Goal: Navigation & Orientation: Find specific page/section

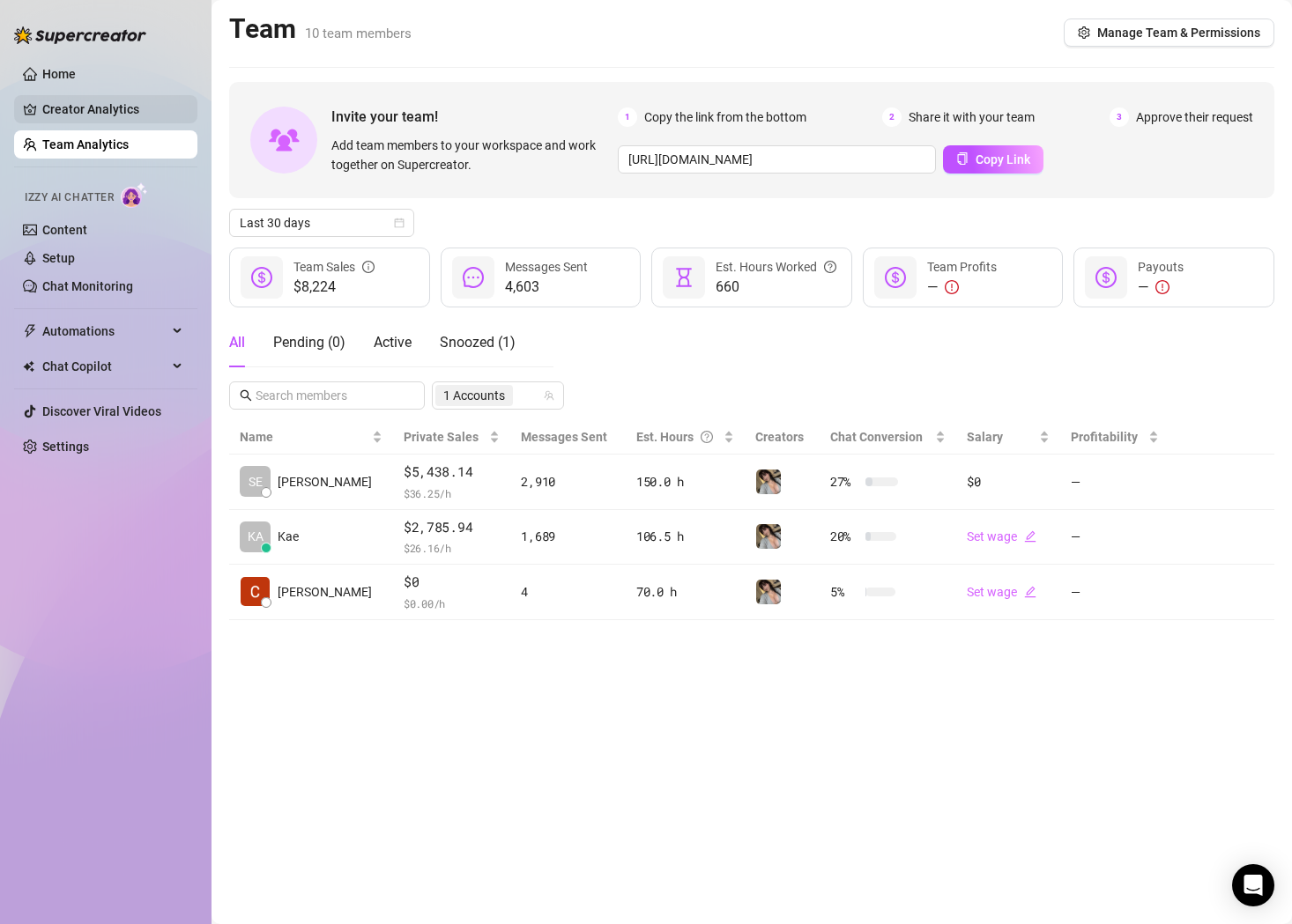
click at [69, 117] on link "Creator Analytics" at bounding box center [112, 109] width 141 height 29
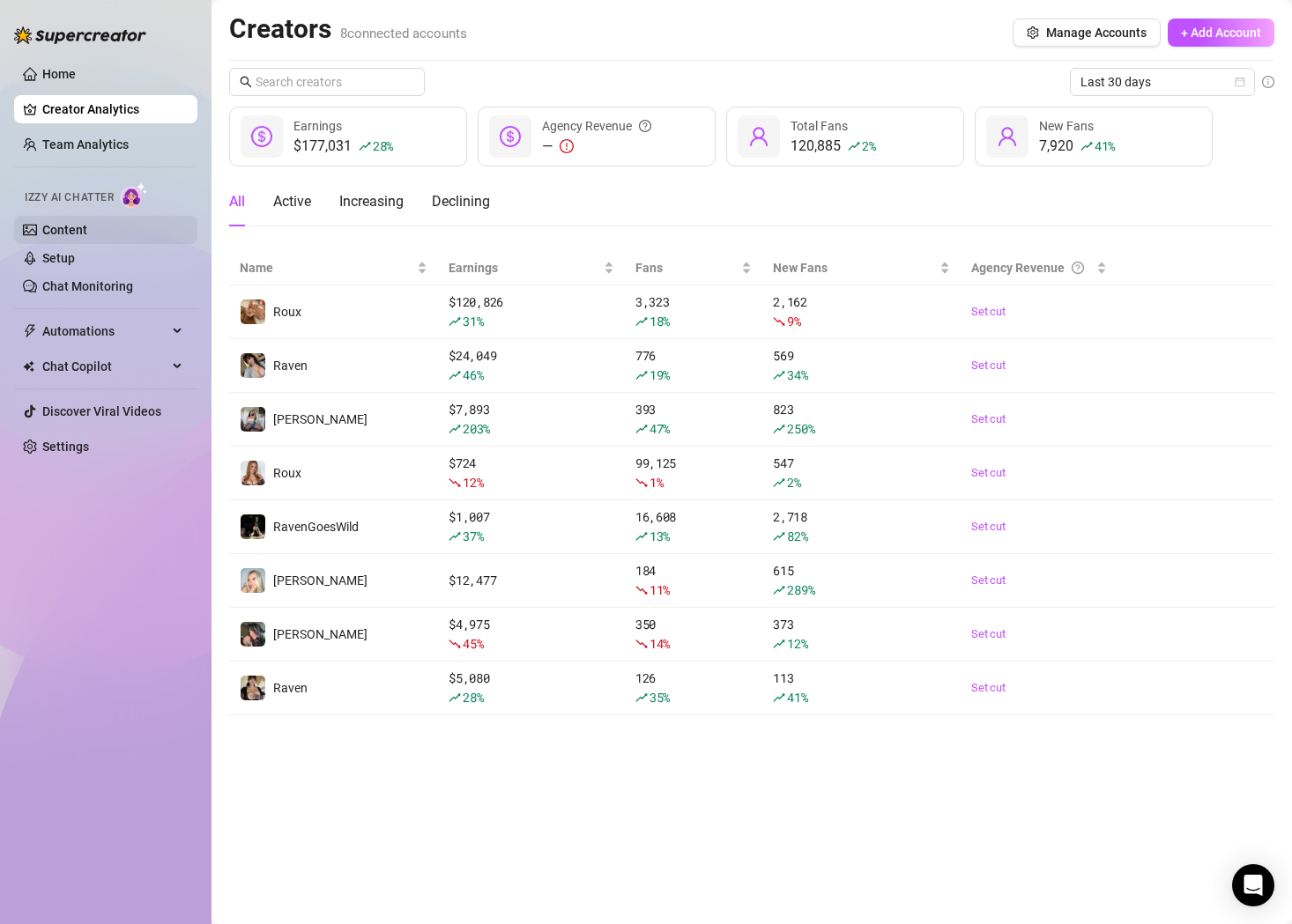
click at [88, 237] on link "Content" at bounding box center [64, 229] width 45 height 14
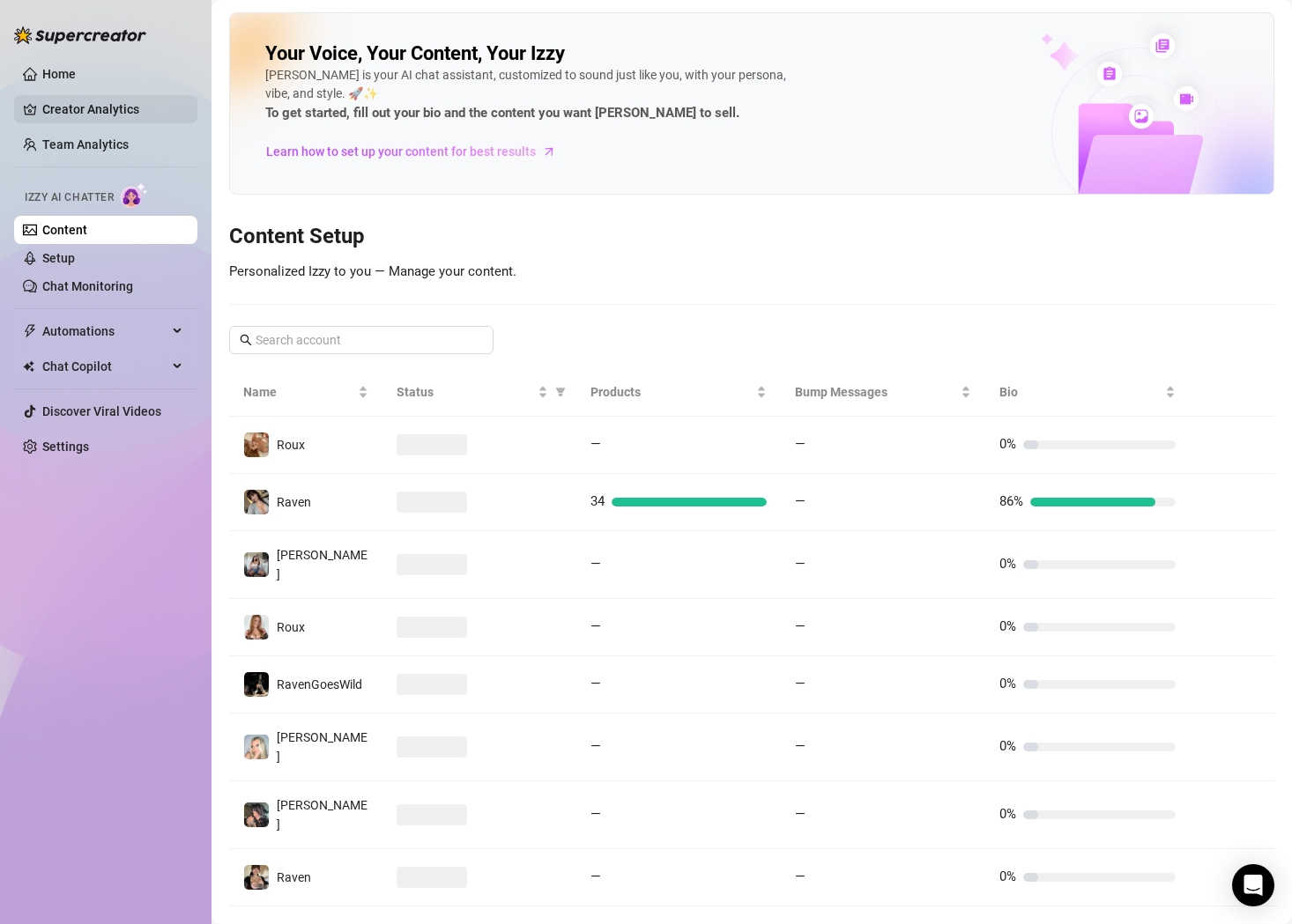
click at [84, 104] on link "Creator Analytics" at bounding box center [112, 109] width 141 height 29
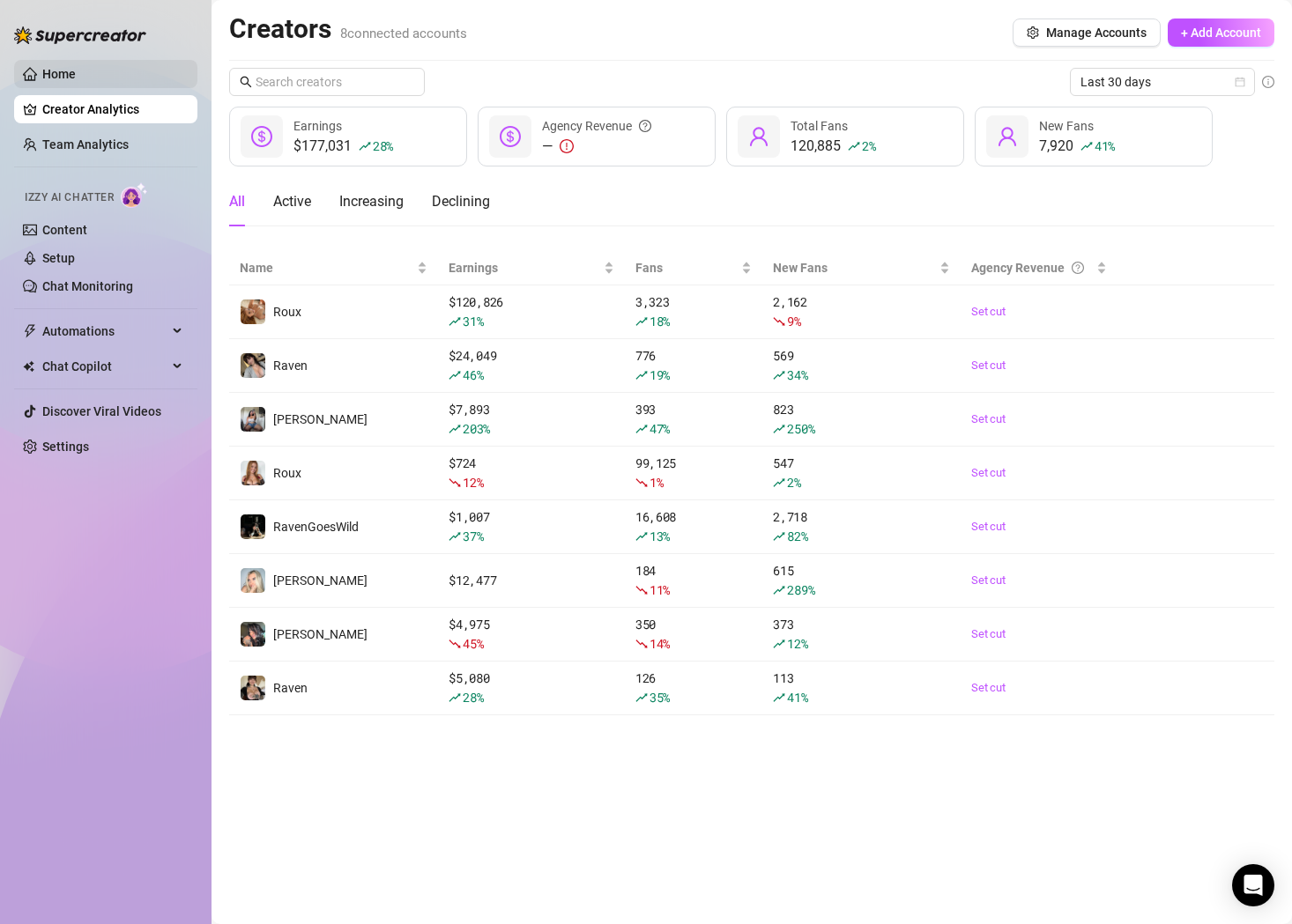
click at [74, 79] on link "Home" at bounding box center [58, 73] width 33 height 14
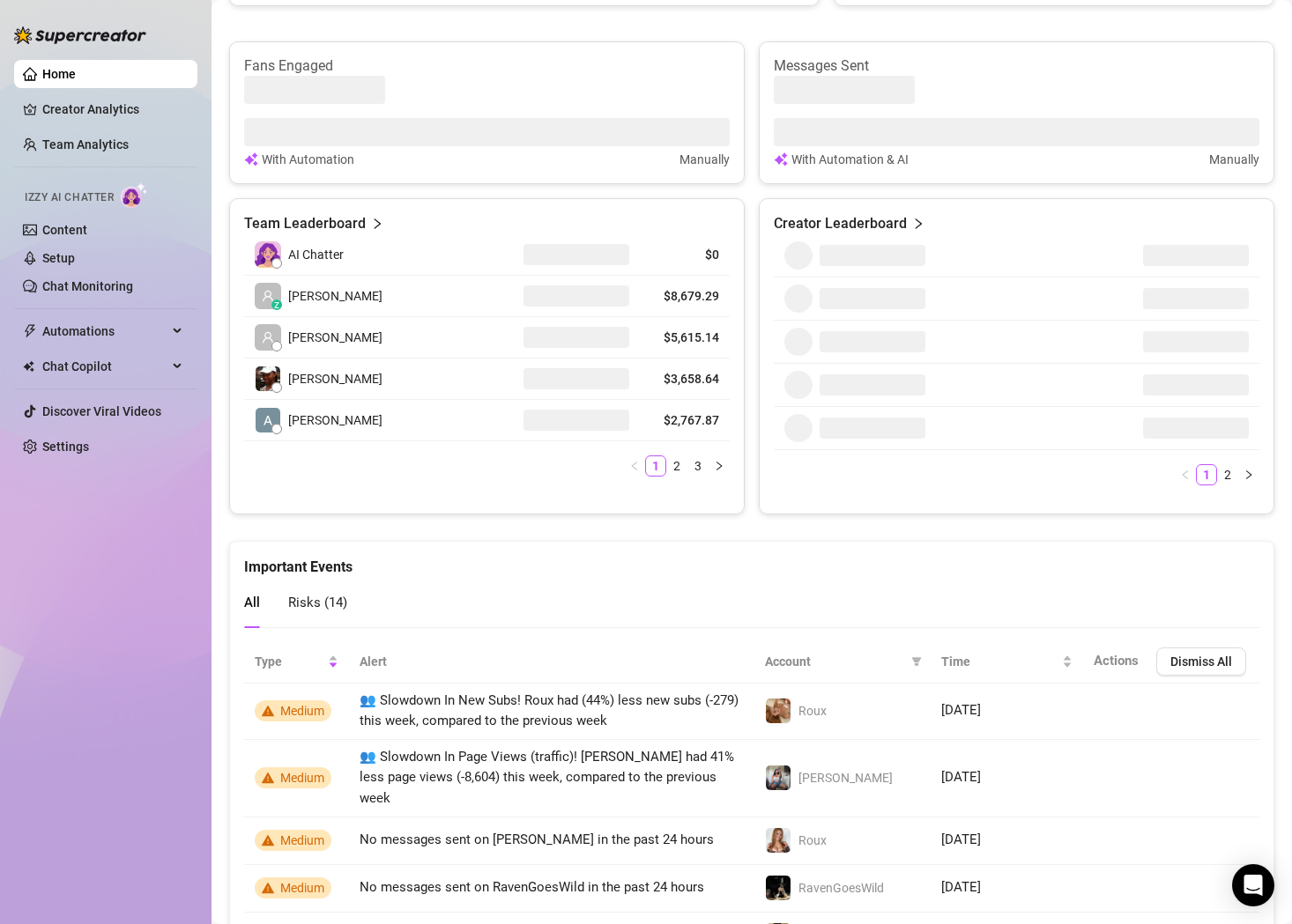
scroll to position [706, 0]
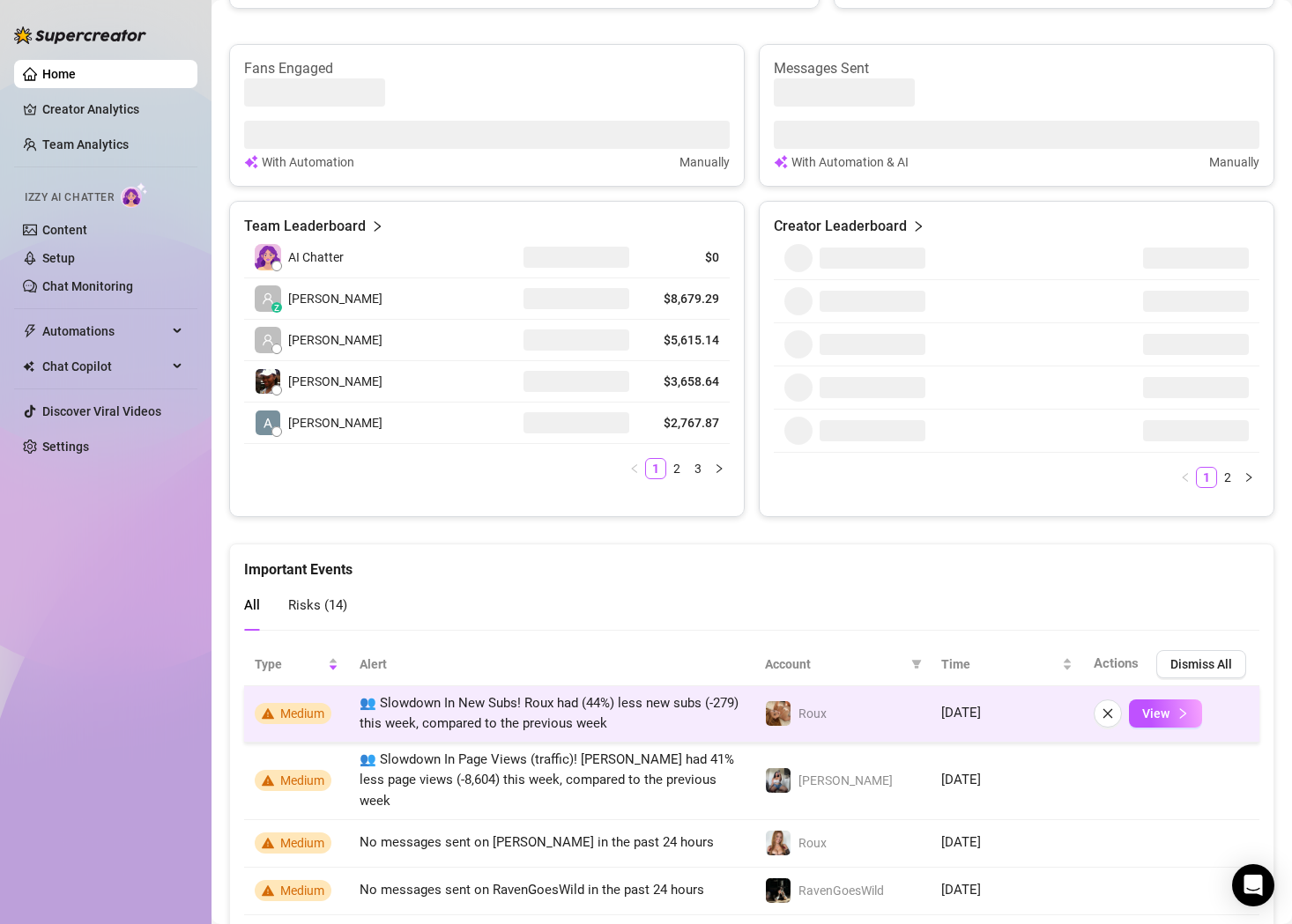
click at [779, 718] on img at bounding box center [778, 714] width 25 height 25
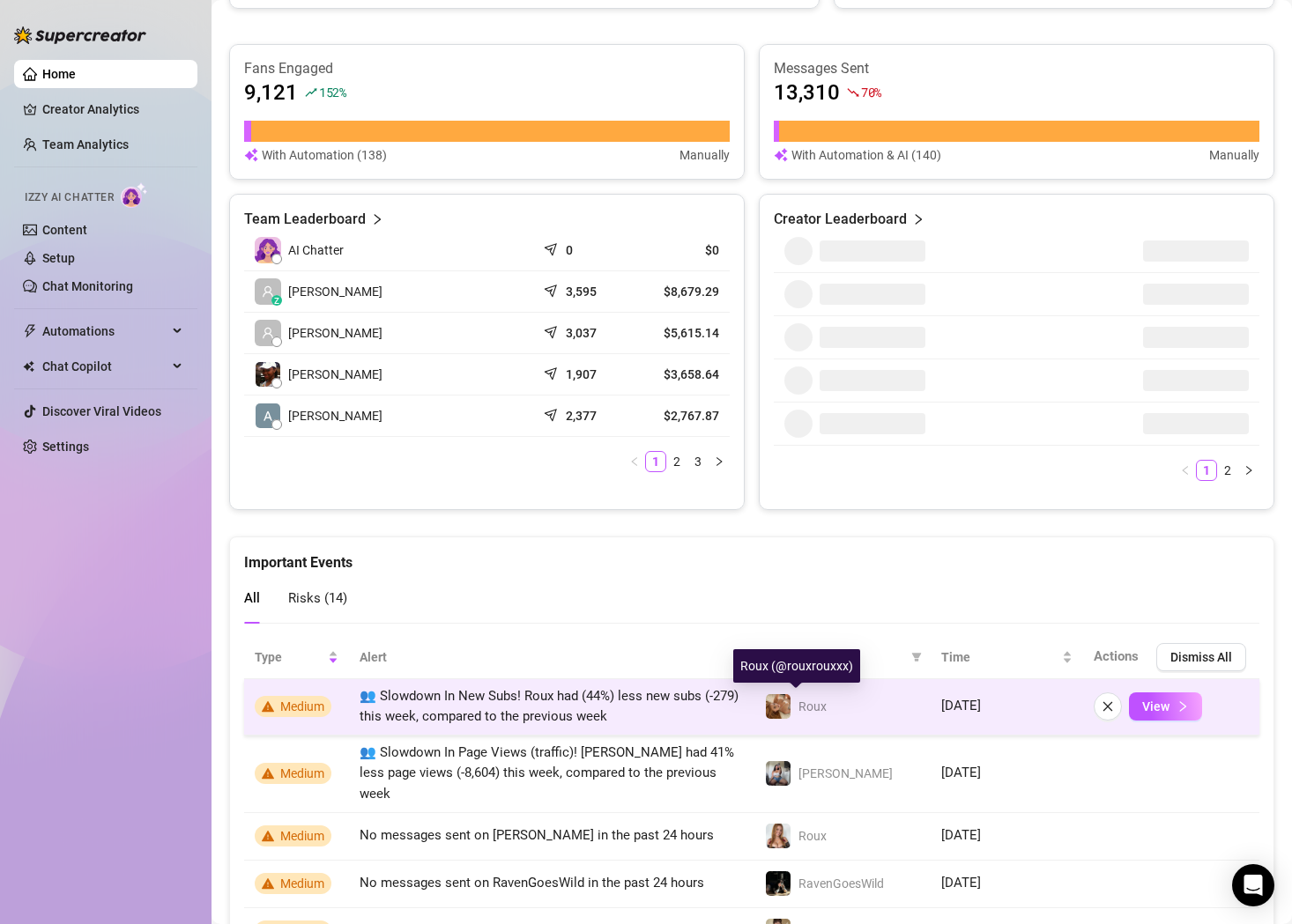
click at [777, 713] on img at bounding box center [778, 706] width 25 height 25
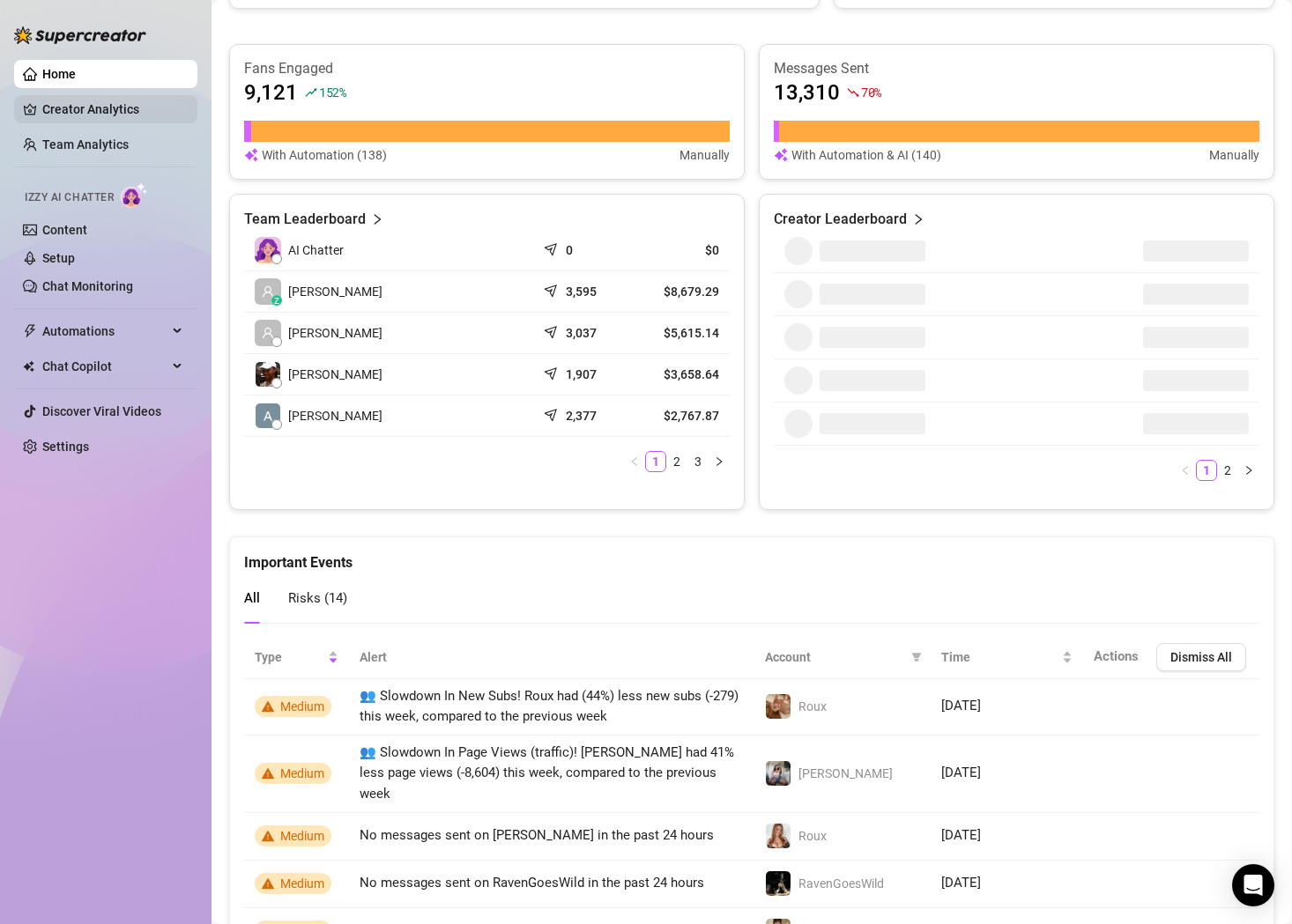
click at [100, 120] on link "Creator Analytics" at bounding box center [112, 109] width 141 height 29
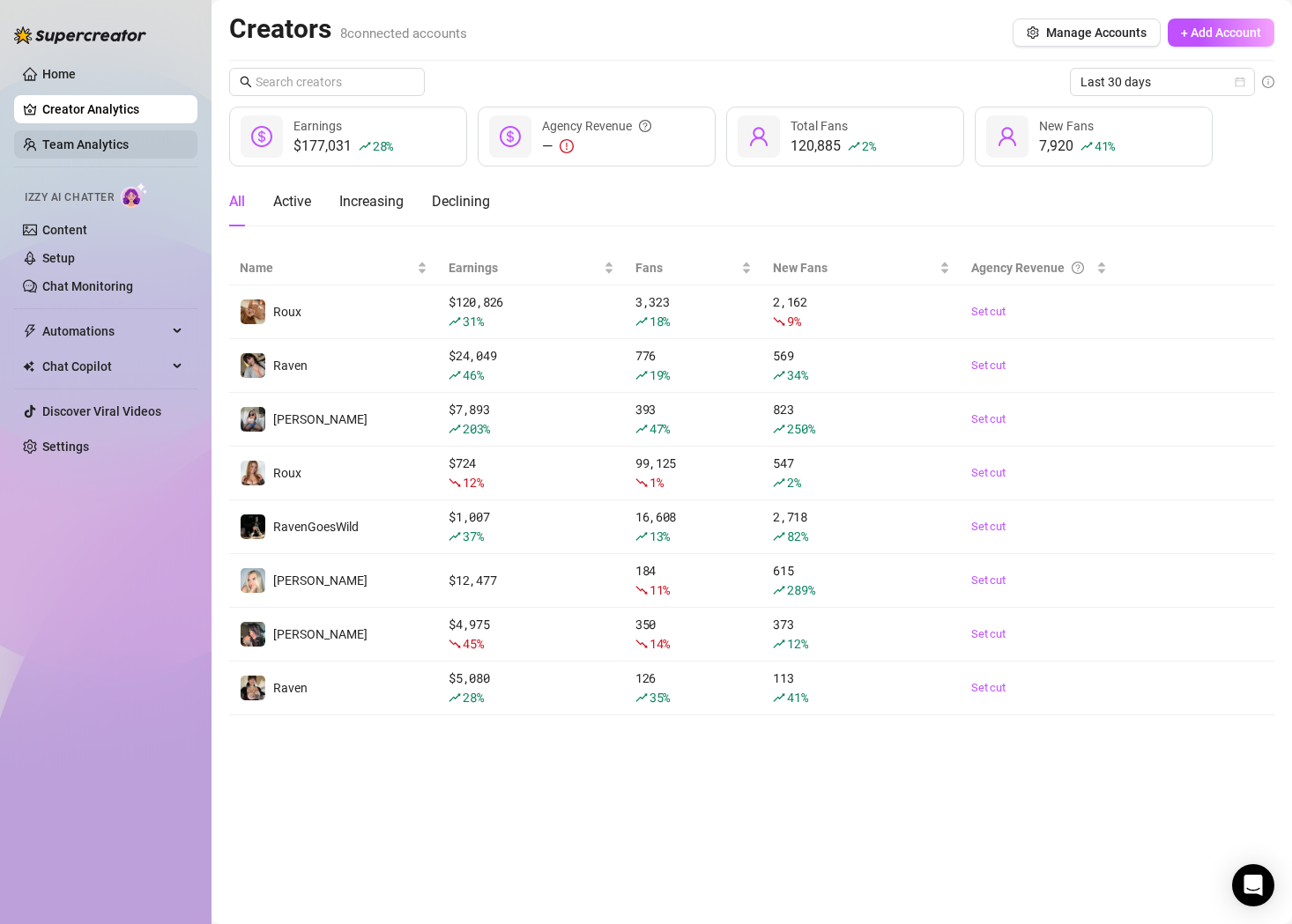
click at [92, 148] on link "Team Analytics" at bounding box center [85, 144] width 87 height 14
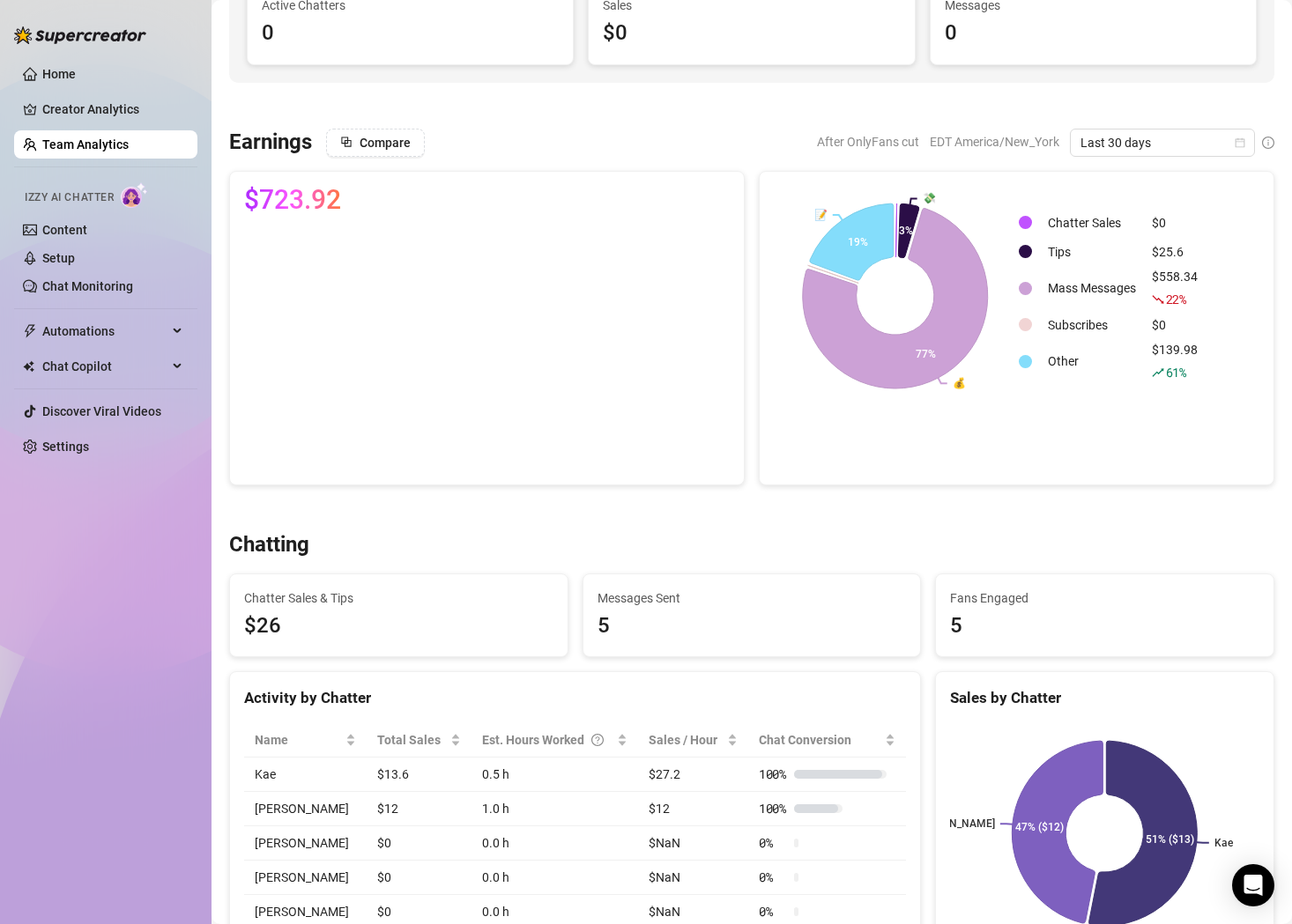
scroll to position [190, 0]
